Goal: Information Seeking & Learning: Learn about a topic

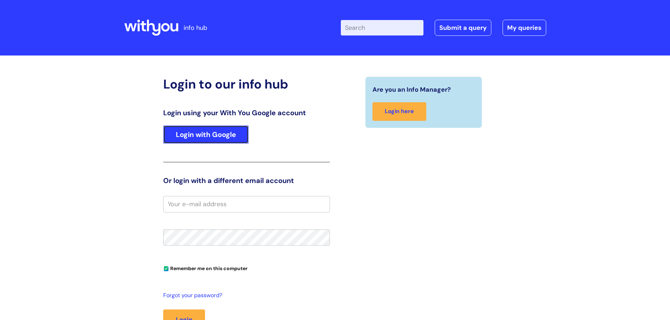
click at [198, 137] on link "Login with Google" at bounding box center [205, 135] width 85 height 18
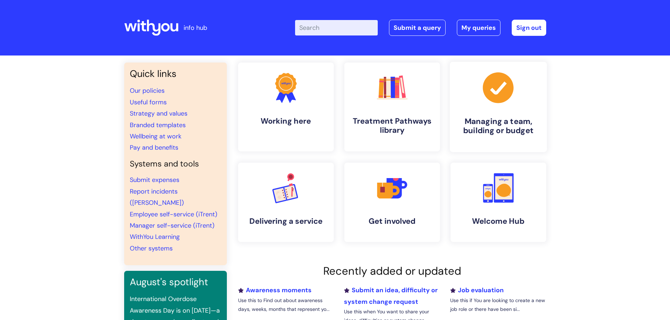
click at [499, 125] on h4 "Managing a team, building or budget" at bounding box center [498, 126] width 86 height 19
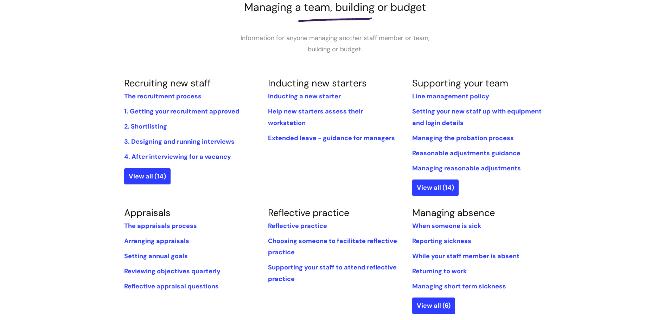
scroll to position [176, 0]
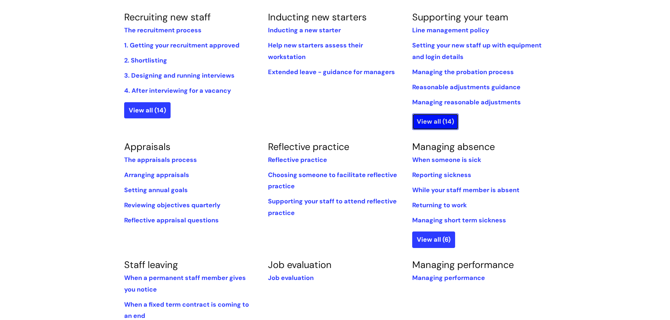
click at [445, 121] on link "View all (14)" at bounding box center [435, 122] width 46 height 16
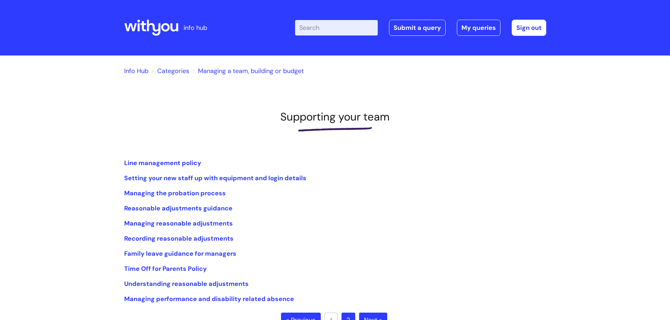
drag, startPoint x: 456, startPoint y: 277, endPoint x: 414, endPoint y: 249, distance: 51.1
click at [414, 249] on li "Family leave guidance for managers" at bounding box center [335, 253] width 422 height 11
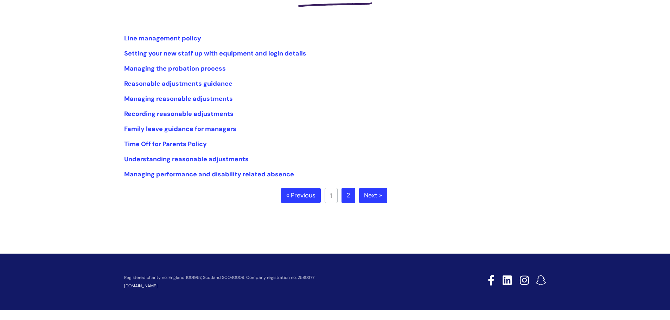
scroll to position [126, 0]
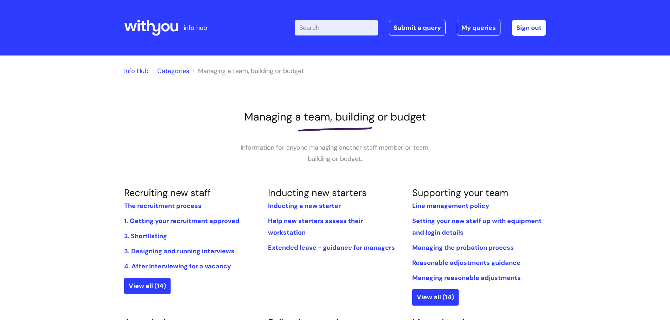
scroll to position [176, 0]
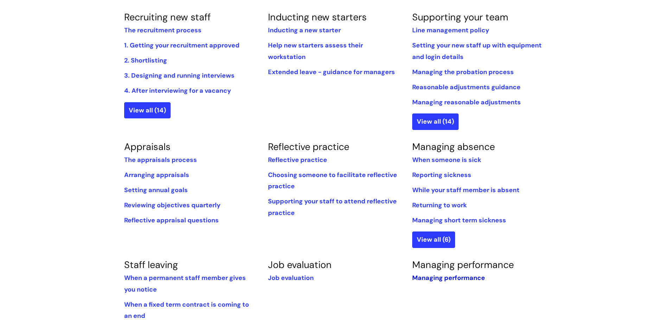
click at [443, 276] on link "Managing performance" at bounding box center [448, 278] width 73 height 8
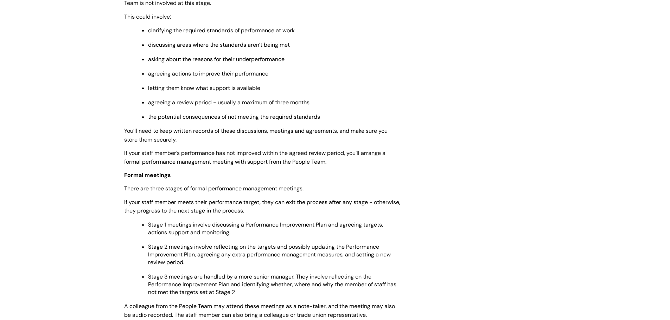
scroll to position [387, 0]
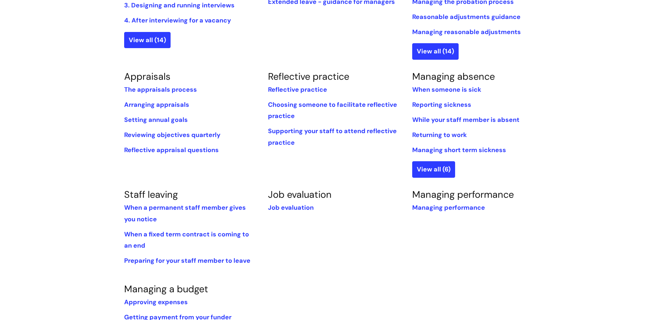
scroll to position [387, 0]
